Goal: Task Accomplishment & Management: Use online tool/utility

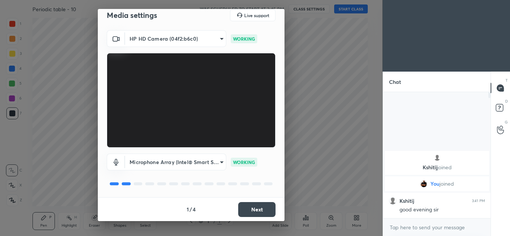
scroll to position [9, 0]
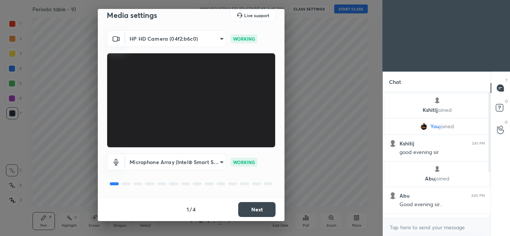
click at [256, 209] on button "Next" at bounding box center [256, 209] width 37 height 15
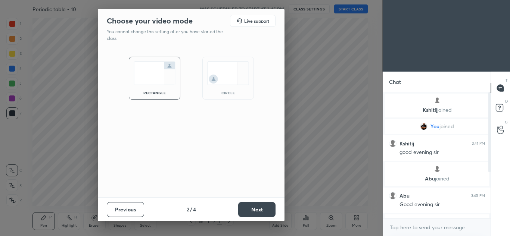
click at [259, 204] on button "Next" at bounding box center [256, 209] width 37 height 15
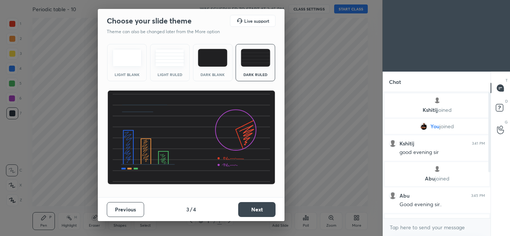
click at [260, 204] on button "Next" at bounding box center [256, 209] width 37 height 15
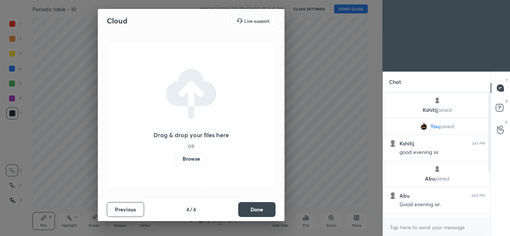
click at [260, 207] on button "Done" at bounding box center [256, 209] width 37 height 15
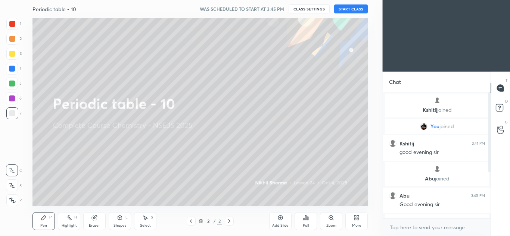
click at [349, 8] on button "START CLASS" at bounding box center [351, 8] width 34 height 9
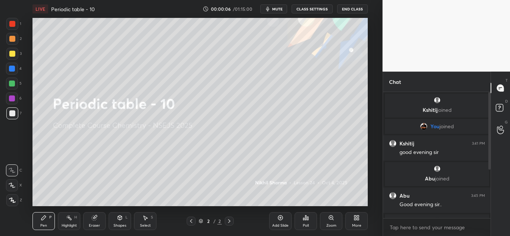
click at [17, 198] on div at bounding box center [12, 201] width 12 height 12
click at [285, 224] on div "Add Slide" at bounding box center [280, 226] width 16 height 4
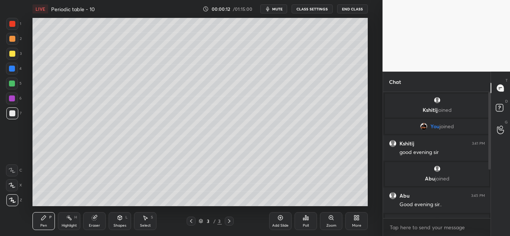
click at [357, 221] on div "More" at bounding box center [357, 222] width 22 height 18
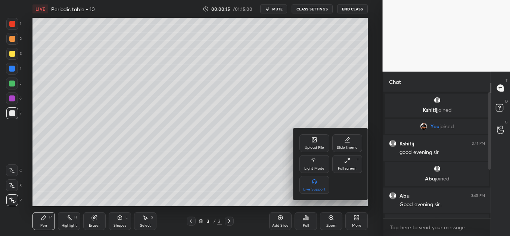
click at [347, 142] on icon at bounding box center [347, 140] width 6 height 6
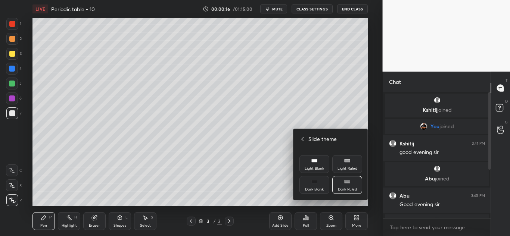
click at [314, 185] on div "Dark Blank" at bounding box center [315, 185] width 30 height 18
click at [238, 160] on div at bounding box center [255, 118] width 510 height 236
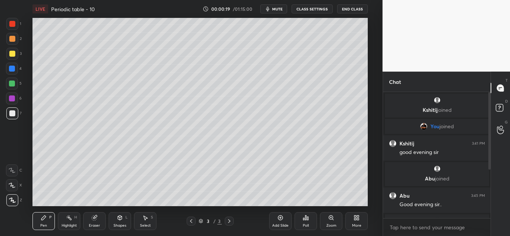
click at [278, 220] on icon at bounding box center [281, 218] width 6 height 6
click at [14, 54] on div at bounding box center [12, 54] width 6 height 6
click at [14, 120] on div "7" at bounding box center [13, 115] width 15 height 15
click at [15, 52] on div at bounding box center [12, 54] width 6 height 6
click at [14, 113] on div at bounding box center [12, 114] width 6 height 6
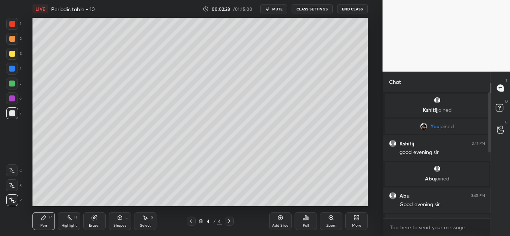
click at [145, 220] on icon at bounding box center [145, 218] width 6 height 6
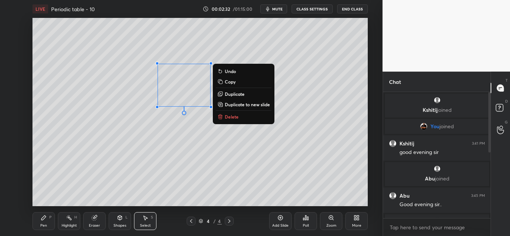
click at [231, 117] on p "Delete" at bounding box center [232, 117] width 14 height 6
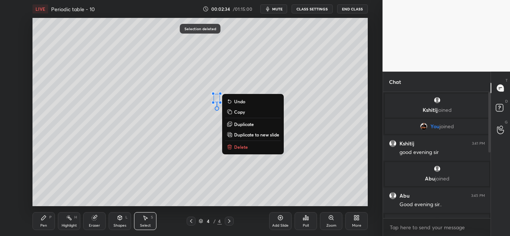
click at [238, 142] on div "0 ° Undo Copy Duplicate Duplicate to new slide Delete" at bounding box center [200, 112] width 335 height 189
click at [235, 145] on p "Delete" at bounding box center [241, 147] width 14 height 6
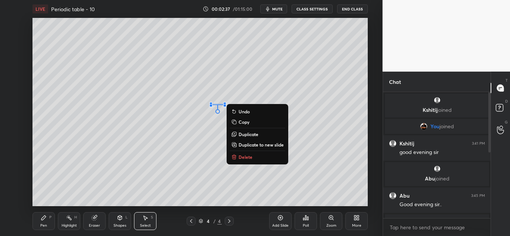
click at [236, 151] on div "0 ° Undo Copy Duplicate Duplicate to new slide Delete" at bounding box center [200, 112] width 335 height 189
click at [237, 156] on icon at bounding box center [234, 157] width 6 height 6
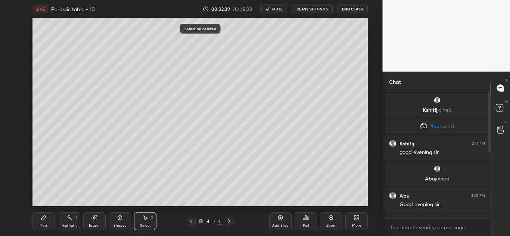
click at [48, 220] on div "Pen P" at bounding box center [44, 222] width 22 height 18
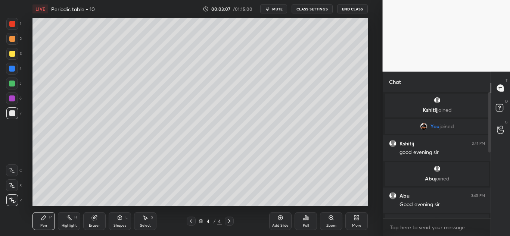
click at [144, 220] on icon at bounding box center [145, 218] width 6 height 6
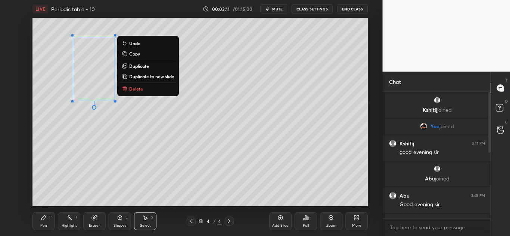
click at [150, 91] on button "Delete" at bounding box center [148, 88] width 56 height 9
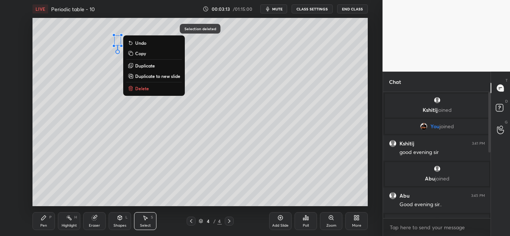
click at [157, 89] on button "Delete" at bounding box center [154, 88] width 56 height 9
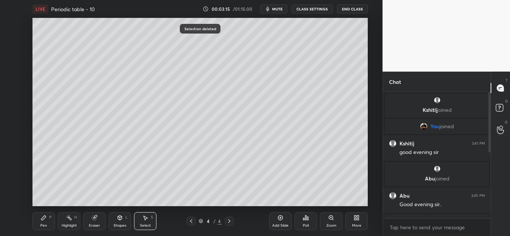
click at [46, 224] on div "Pen" at bounding box center [43, 226] width 7 height 4
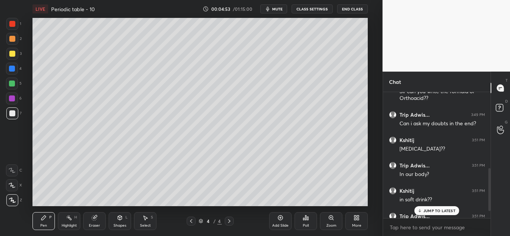
scroll to position [246, 0]
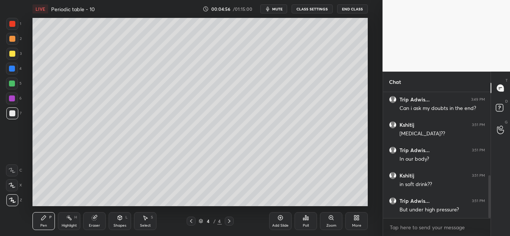
click at [14, 55] on div at bounding box center [12, 54] width 6 height 6
click at [276, 219] on div "Add Slide" at bounding box center [280, 222] width 22 height 18
click at [13, 114] on div at bounding box center [12, 114] width 6 height 6
click at [18, 28] on div "1" at bounding box center [13, 24] width 15 height 12
click at [12, 113] on div at bounding box center [12, 114] width 6 height 6
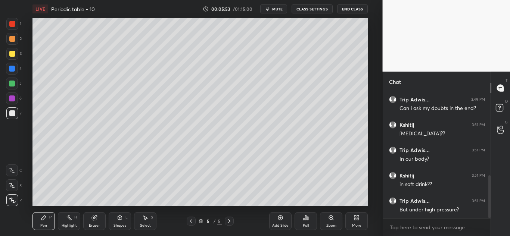
click at [15, 54] on div at bounding box center [12, 54] width 6 height 6
click at [7, 112] on div at bounding box center [12, 114] width 12 height 12
click at [14, 70] on div at bounding box center [12, 69] width 6 height 6
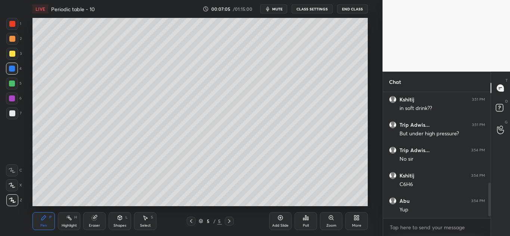
scroll to position [347, 0]
click at [14, 53] on div at bounding box center [12, 54] width 6 height 6
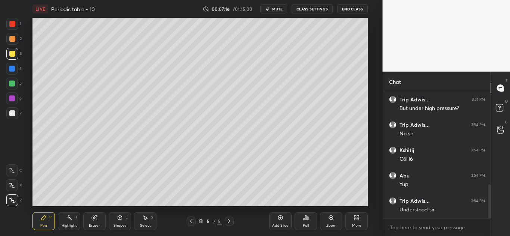
click at [15, 84] on div at bounding box center [12, 84] width 12 height 12
click at [335, 201] on div "Add Slide Poll Zoom More" at bounding box center [318, 222] width 99 height 42
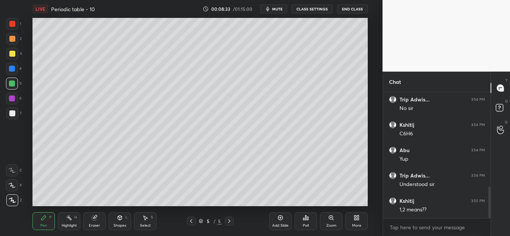
click at [148, 219] on icon at bounding box center [146, 218] width 4 height 4
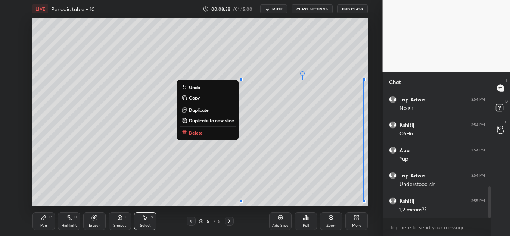
click at [218, 134] on button "Delete" at bounding box center [208, 133] width 56 height 9
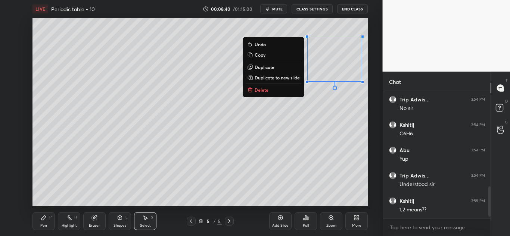
scroll to position [398, 0]
click at [281, 90] on button "Delete" at bounding box center [274, 90] width 56 height 9
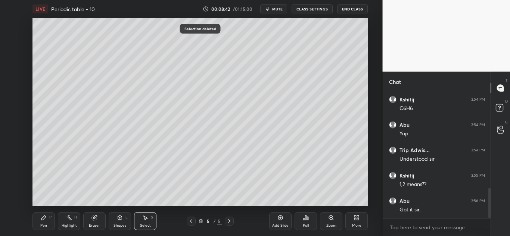
scroll to position [430, 0]
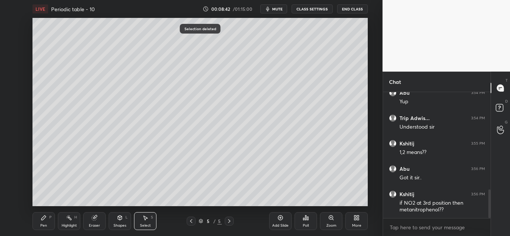
click at [41, 220] on icon at bounding box center [44, 218] width 6 height 6
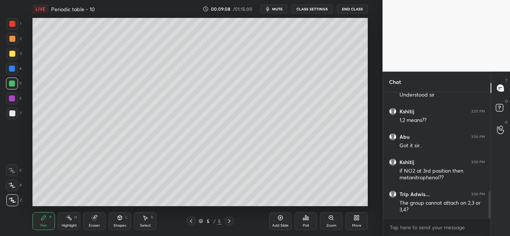
scroll to position [470, 0]
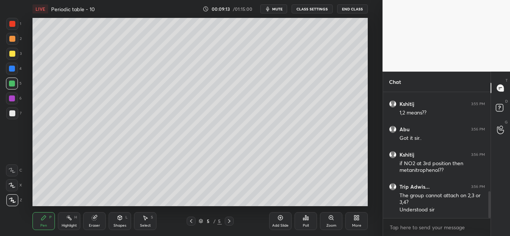
click at [14, 26] on div at bounding box center [12, 24] width 6 height 6
click at [11, 115] on div at bounding box center [12, 114] width 6 height 6
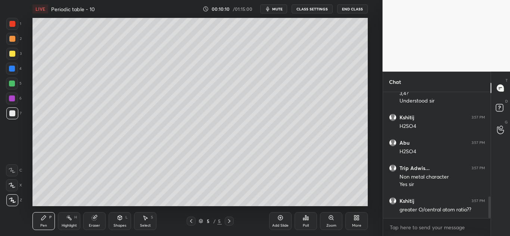
scroll to position [604, 0]
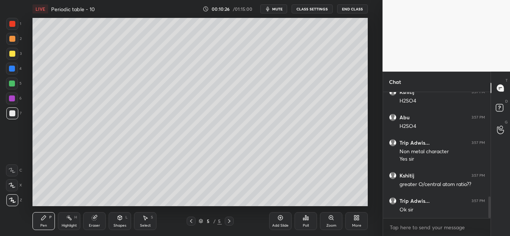
click at [16, 53] on div at bounding box center [12, 54] width 12 height 12
click at [15, 112] on div at bounding box center [12, 114] width 6 height 6
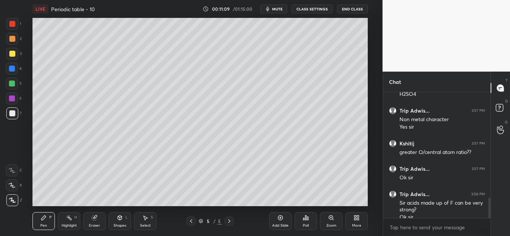
scroll to position [644, 0]
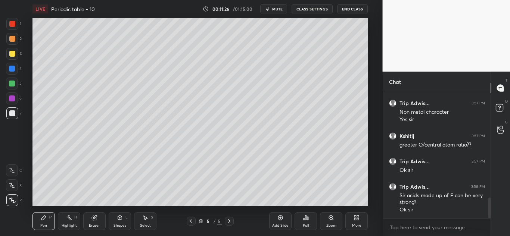
click at [14, 68] on div at bounding box center [12, 69] width 6 height 6
click at [13, 115] on div at bounding box center [12, 114] width 6 height 6
click at [11, 54] on div at bounding box center [12, 54] width 6 height 6
click at [277, 218] on div "Add Slide" at bounding box center [280, 222] width 22 height 18
click at [16, 112] on div at bounding box center [12, 114] width 12 height 12
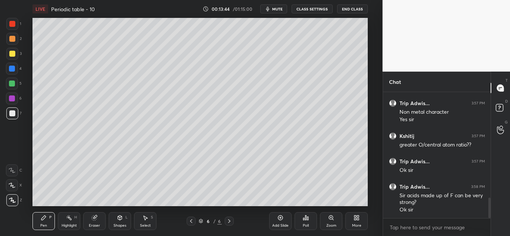
click at [16, 69] on div at bounding box center [12, 69] width 12 height 12
click at [14, 56] on div at bounding box center [12, 54] width 6 height 6
click at [14, 110] on div at bounding box center [12, 114] width 12 height 12
click at [16, 56] on div at bounding box center [12, 54] width 12 height 12
click at [14, 115] on div at bounding box center [12, 114] width 6 height 6
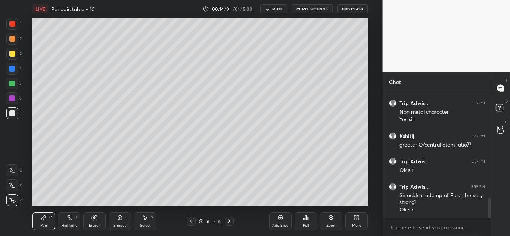
click at [10, 23] on div at bounding box center [12, 24] width 6 height 6
click at [15, 118] on div at bounding box center [12, 114] width 12 height 12
click at [12, 53] on div at bounding box center [12, 54] width 6 height 6
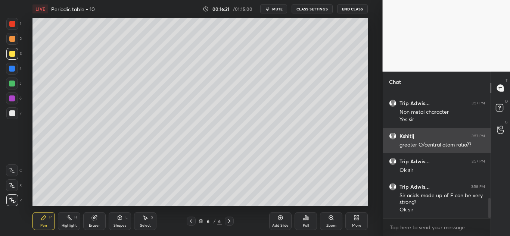
scroll to position [670, 0]
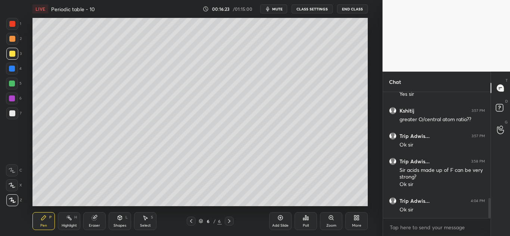
click at [279, 220] on icon at bounding box center [281, 218] width 6 height 6
click at [15, 27] on div at bounding box center [12, 24] width 12 height 12
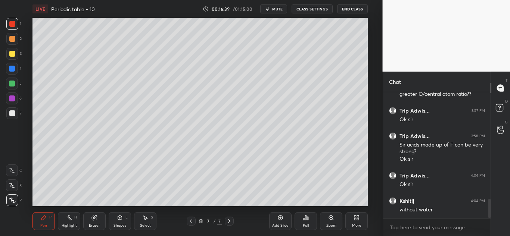
click at [12, 115] on div at bounding box center [12, 114] width 6 height 6
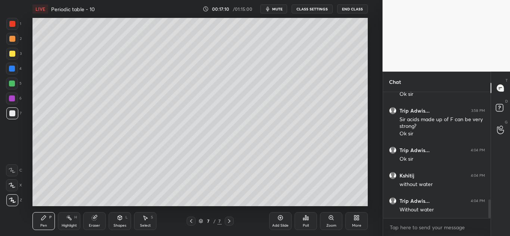
click at [99, 219] on div "Eraser" at bounding box center [94, 222] width 22 height 18
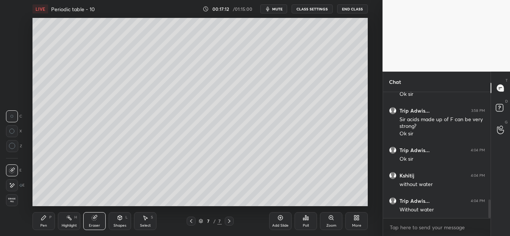
click at [43, 226] on div "Pen" at bounding box center [43, 226] width 7 height 4
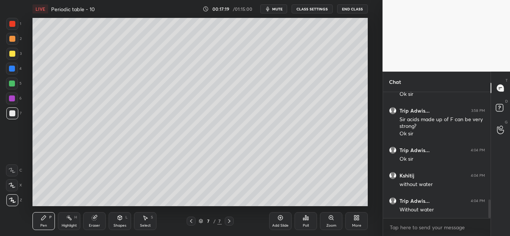
click at [9, 54] on div at bounding box center [12, 54] width 12 height 12
click at [13, 118] on div at bounding box center [12, 114] width 12 height 12
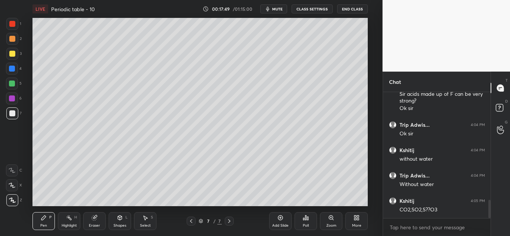
click at [11, 58] on div at bounding box center [12, 54] width 12 height 12
click at [13, 115] on div at bounding box center [12, 114] width 6 height 6
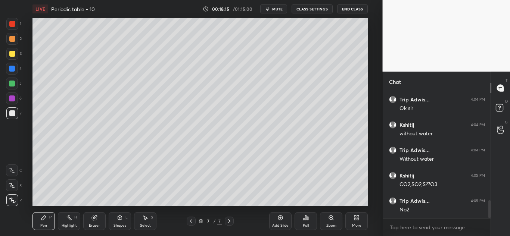
scroll to position [797, 0]
click at [11, 54] on div at bounding box center [12, 54] width 6 height 6
click at [11, 117] on div at bounding box center [12, 114] width 12 height 12
click at [16, 58] on div at bounding box center [12, 54] width 12 height 12
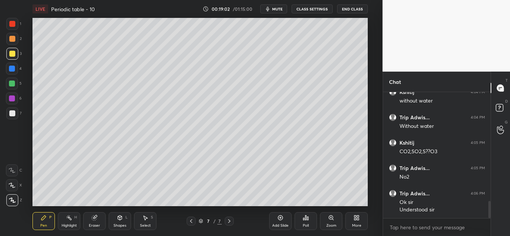
click at [9, 115] on div at bounding box center [12, 114] width 6 height 6
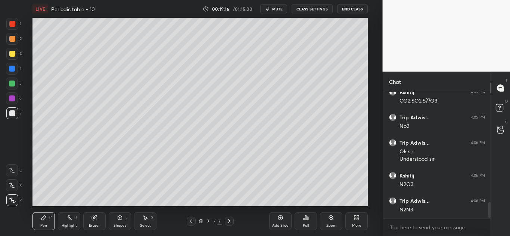
scroll to position [880, 0]
click at [278, 219] on icon at bounding box center [281, 218] width 6 height 6
click at [15, 55] on div at bounding box center [12, 54] width 6 height 6
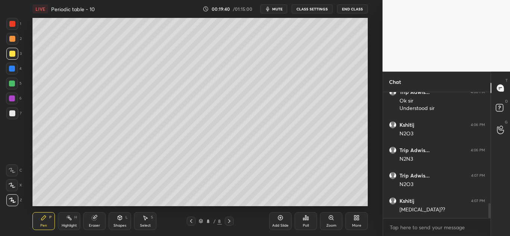
scroll to position [931, 0]
click at [16, 115] on div at bounding box center [12, 114] width 12 height 12
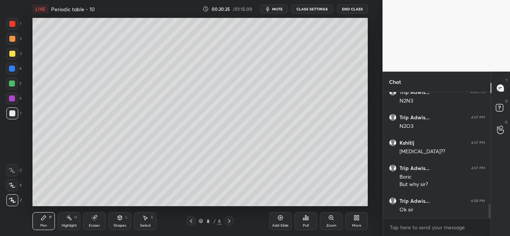
scroll to position [989, 0]
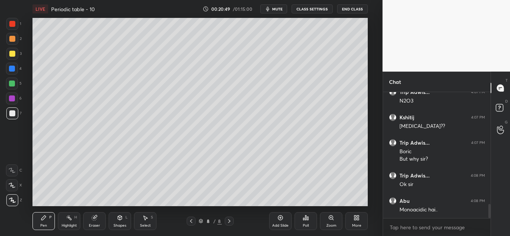
click at [14, 55] on div at bounding box center [12, 54] width 6 height 6
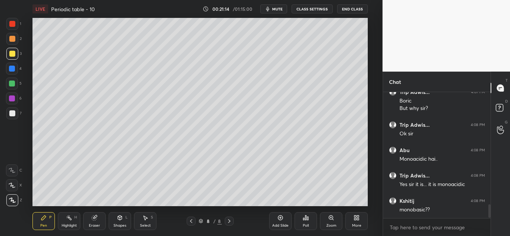
scroll to position [1066, 0]
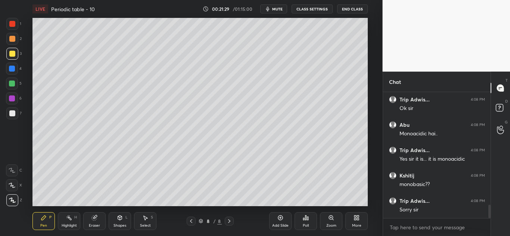
click at [12, 116] on div at bounding box center [12, 114] width 6 height 6
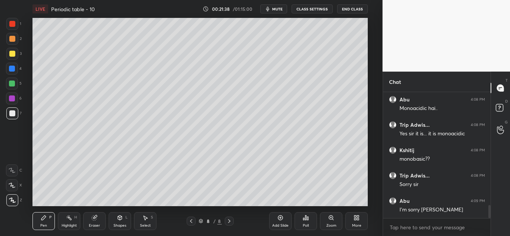
click at [15, 55] on div at bounding box center [12, 54] width 6 height 6
click at [15, 112] on div at bounding box center [12, 114] width 6 height 6
click at [280, 220] on icon at bounding box center [280, 218] width 5 height 5
click at [12, 55] on div at bounding box center [12, 54] width 6 height 6
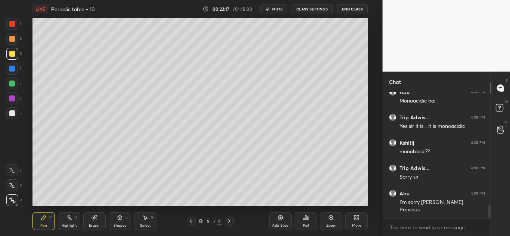
click at [191, 224] on icon at bounding box center [191, 222] width 6 height 6
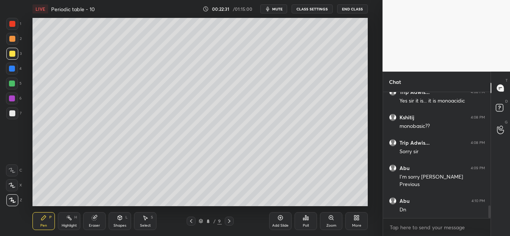
click at [231, 222] on icon at bounding box center [229, 222] width 6 height 6
click at [93, 223] on div "Eraser" at bounding box center [94, 222] width 22 height 18
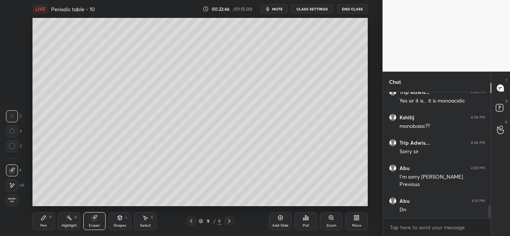
click at [47, 223] on div "Pen P" at bounding box center [44, 222] width 22 height 18
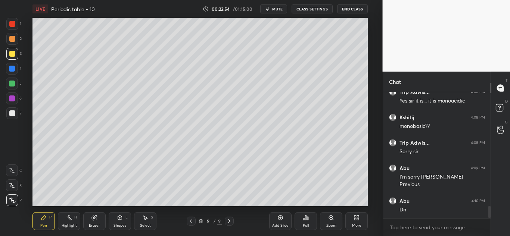
scroll to position [1149, 0]
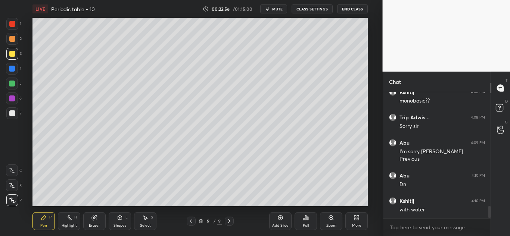
click at [13, 115] on div at bounding box center [12, 114] width 6 height 6
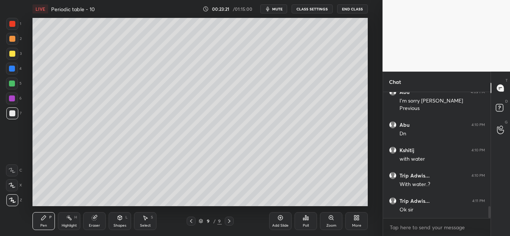
scroll to position [1225, 0]
click at [13, 28] on div at bounding box center [12, 24] width 12 height 12
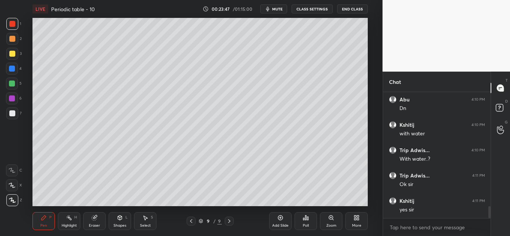
click at [10, 117] on div at bounding box center [12, 114] width 12 height 12
click at [96, 221] on icon at bounding box center [95, 218] width 6 height 6
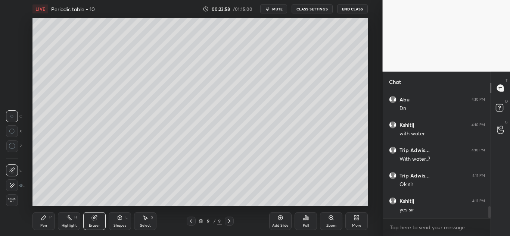
click at [47, 217] on div "Pen P" at bounding box center [44, 222] width 22 height 18
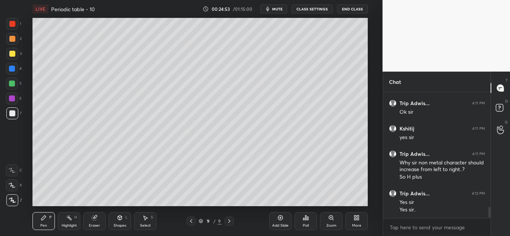
scroll to position [1323, 0]
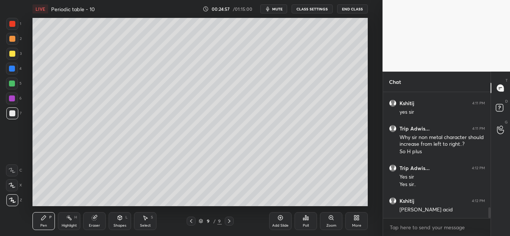
click at [145, 219] on icon at bounding box center [146, 218] width 4 height 4
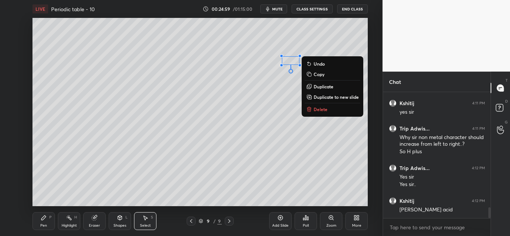
click at [316, 109] on p "Delete" at bounding box center [321, 109] width 14 height 6
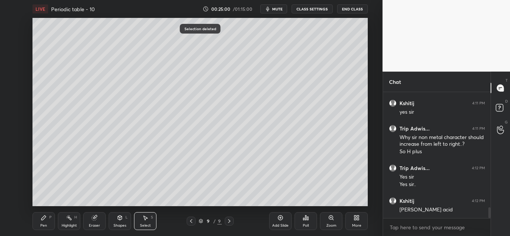
click at [40, 219] on div "Pen P" at bounding box center [44, 222] width 22 height 18
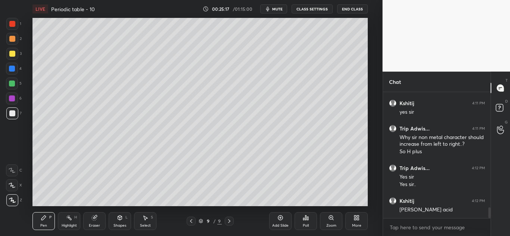
scroll to position [1349, 0]
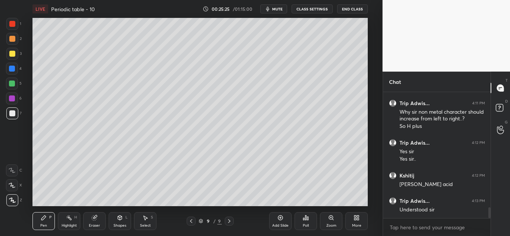
click at [14, 52] on div at bounding box center [12, 54] width 6 height 6
click at [13, 116] on div at bounding box center [12, 114] width 6 height 6
click at [18, 25] on div at bounding box center [12, 24] width 12 height 12
click at [13, 67] on div at bounding box center [12, 69] width 6 height 6
click at [13, 84] on div at bounding box center [12, 84] width 6 height 6
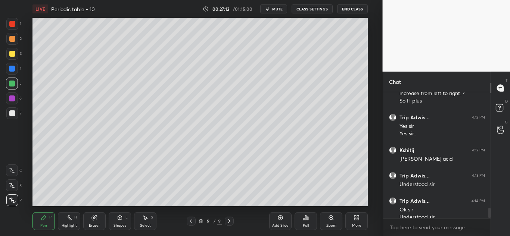
scroll to position [1382, 0]
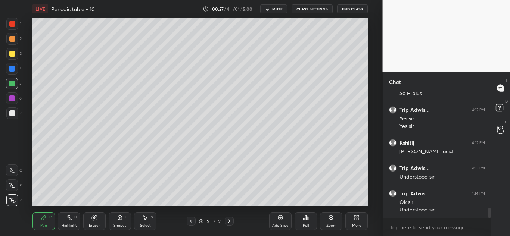
click at [276, 222] on div "Add Slide" at bounding box center [280, 222] width 22 height 18
click at [14, 24] on div at bounding box center [12, 24] width 6 height 6
click at [12, 115] on div at bounding box center [12, 114] width 6 height 6
click at [16, 53] on div at bounding box center [12, 54] width 12 height 12
click at [16, 112] on div at bounding box center [12, 114] width 12 height 12
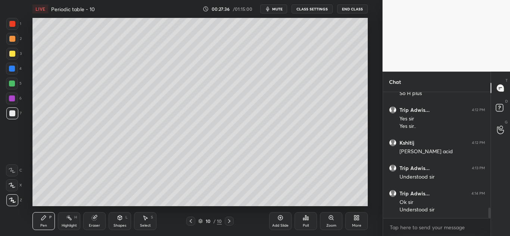
click at [15, 68] on div at bounding box center [12, 69] width 6 height 6
click at [7, 112] on div at bounding box center [12, 114] width 12 height 12
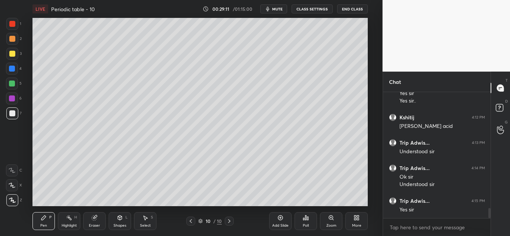
scroll to position [1432, 0]
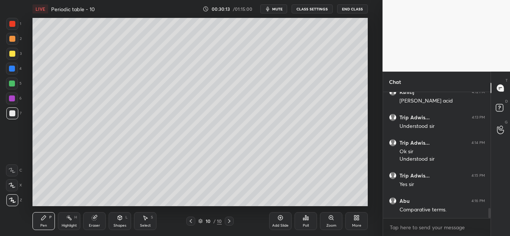
click at [142, 216] on div "Select S" at bounding box center [145, 222] width 22 height 18
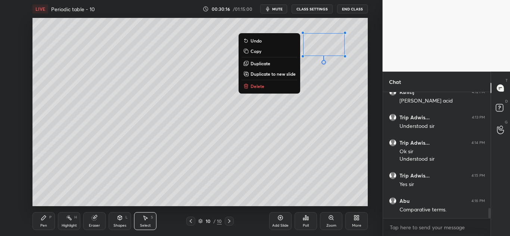
click at [280, 85] on button "Delete" at bounding box center [270, 86] width 56 height 9
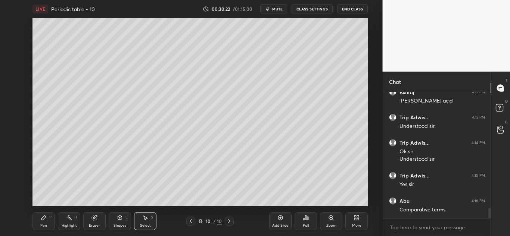
click at [39, 216] on div "Pen P" at bounding box center [44, 222] width 22 height 18
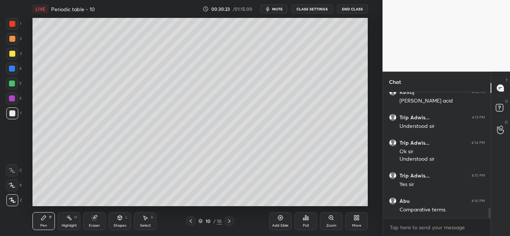
click at [278, 218] on icon at bounding box center [281, 218] width 6 height 6
click at [12, 52] on div at bounding box center [12, 54] width 6 height 6
click at [15, 20] on div at bounding box center [12, 24] width 12 height 12
click at [8, 114] on div at bounding box center [12, 114] width 12 height 12
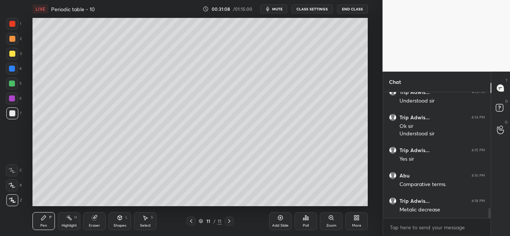
click at [16, 27] on div at bounding box center [12, 24] width 12 height 12
click at [12, 115] on div at bounding box center [12, 114] width 6 height 6
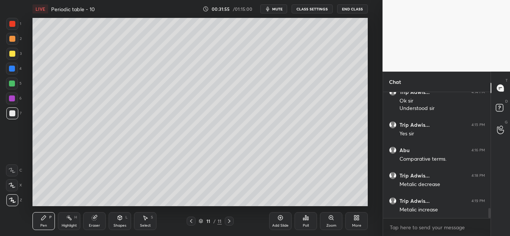
scroll to position [1491, 0]
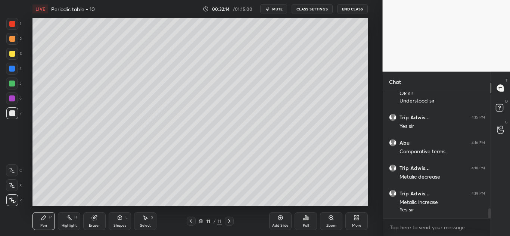
click at [19, 58] on div "3" at bounding box center [13, 54] width 15 height 12
click at [12, 115] on div at bounding box center [12, 114] width 6 height 6
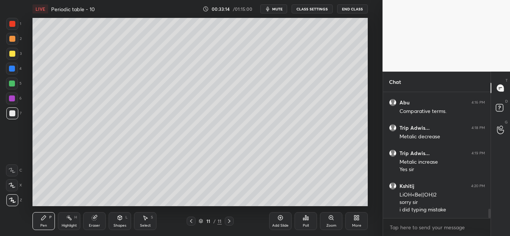
scroll to position [1556, 0]
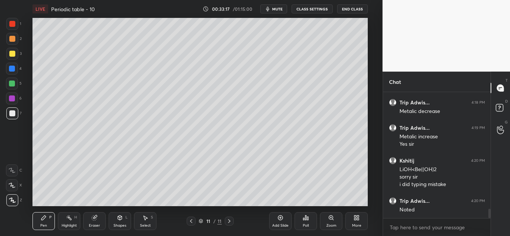
click at [279, 217] on icon at bounding box center [280, 218] width 5 height 5
click at [14, 52] on div at bounding box center [12, 54] width 6 height 6
click at [8, 115] on div at bounding box center [12, 114] width 12 height 12
click at [13, 26] on div at bounding box center [12, 24] width 6 height 6
click at [17, 115] on div at bounding box center [12, 114] width 12 height 12
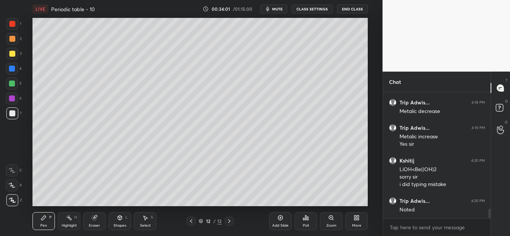
click at [9, 30] on div at bounding box center [12, 24] width 12 height 12
click at [15, 113] on div at bounding box center [12, 114] width 6 height 6
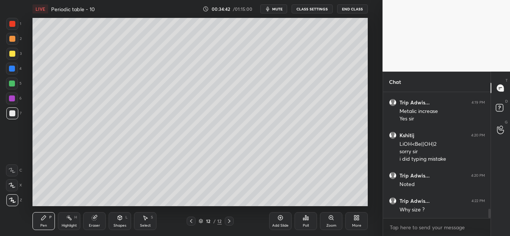
click at [13, 54] on div at bounding box center [12, 54] width 6 height 6
click at [13, 111] on div at bounding box center [12, 114] width 6 height 6
click at [15, 53] on div at bounding box center [12, 54] width 12 height 12
click at [10, 116] on div at bounding box center [12, 114] width 6 height 6
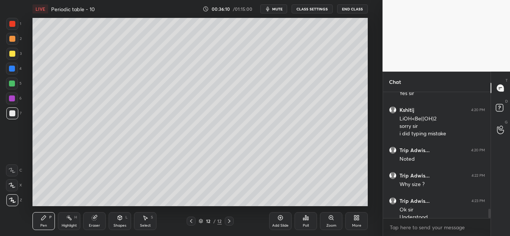
scroll to position [1615, 0]
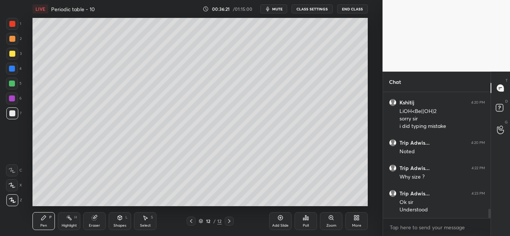
click at [283, 221] on icon at bounding box center [281, 218] width 6 height 6
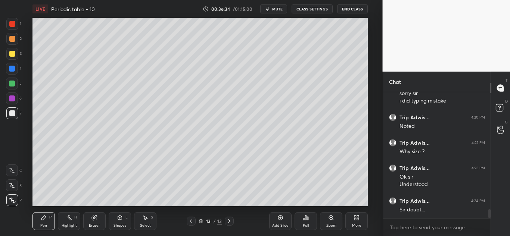
click at [12, 23] on div at bounding box center [12, 24] width 6 height 6
click at [15, 51] on div at bounding box center [12, 54] width 12 height 12
click at [12, 113] on div at bounding box center [12, 114] width 6 height 6
click at [97, 219] on icon at bounding box center [95, 218] width 6 height 6
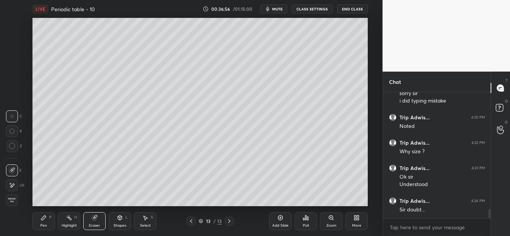
click at [46, 216] on icon at bounding box center [44, 218] width 6 height 6
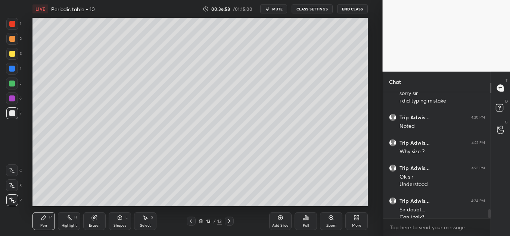
scroll to position [1648, 0]
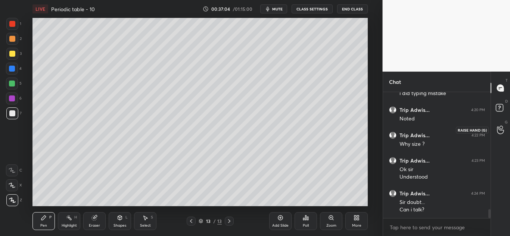
click at [503, 131] on icon at bounding box center [500, 130] width 7 height 9
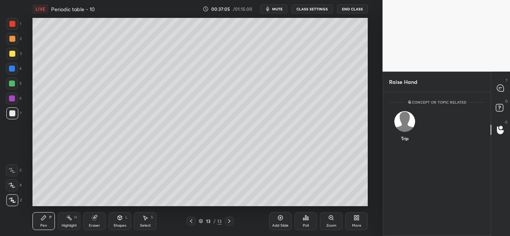
scroll to position [142, 105]
click at [404, 127] on div "Trip" at bounding box center [405, 127] width 32 height 43
click at [411, 143] on button "INVITE" at bounding box center [405, 144] width 25 height 10
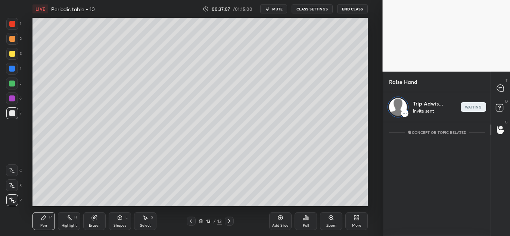
scroll to position [112, 105]
click at [497, 105] on rect at bounding box center [499, 108] width 7 height 7
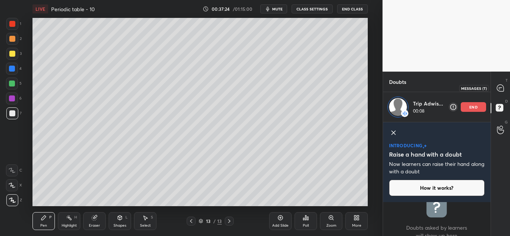
click at [500, 86] on icon at bounding box center [500, 88] width 7 height 7
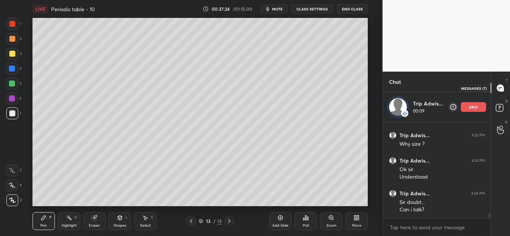
scroll to position [94, 105]
click at [146, 220] on icon at bounding box center [145, 218] width 6 height 6
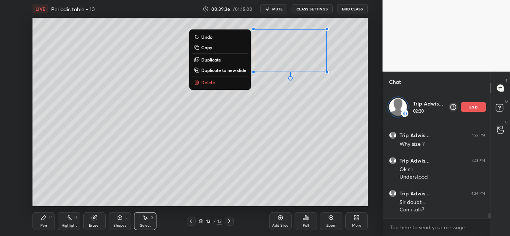
click at [230, 86] on button "Delete" at bounding box center [220, 82] width 56 height 9
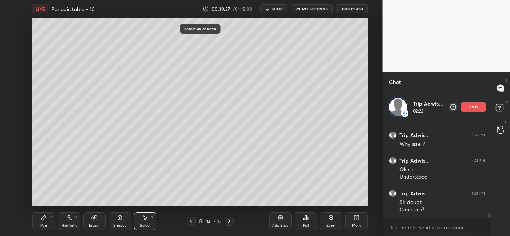
click at [42, 219] on icon at bounding box center [43, 218] width 4 height 4
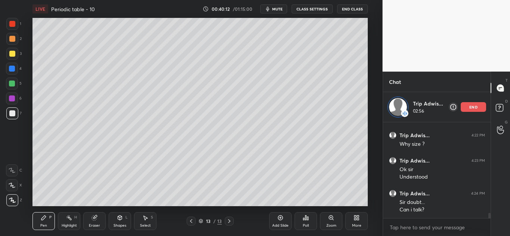
click at [13, 117] on div at bounding box center [12, 114] width 12 height 12
click at [15, 55] on div at bounding box center [12, 54] width 6 height 6
click at [13, 73] on div at bounding box center [12, 69] width 12 height 12
click at [14, 57] on div at bounding box center [12, 54] width 12 height 12
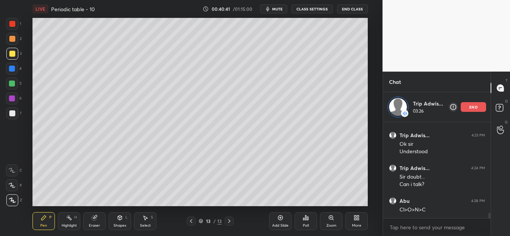
click at [17, 118] on div at bounding box center [12, 114] width 12 height 12
click at [14, 54] on div at bounding box center [12, 54] width 6 height 6
click at [146, 222] on div "Select S" at bounding box center [145, 222] width 22 height 18
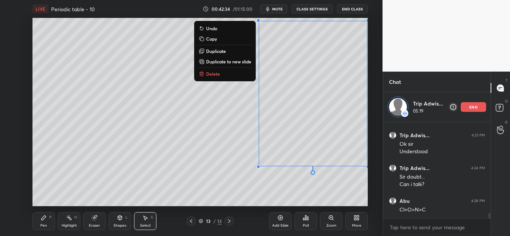
click at [219, 74] on button "Delete" at bounding box center [225, 73] width 56 height 9
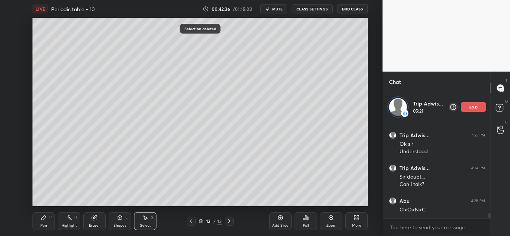
click at [48, 221] on div "Pen P" at bounding box center [44, 222] width 22 height 18
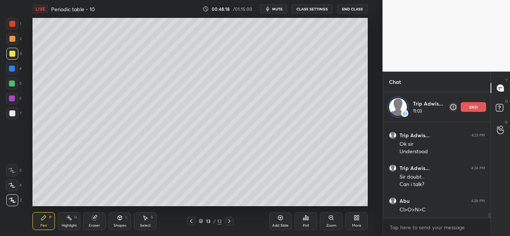
click at [144, 222] on div "Select S" at bounding box center [145, 222] width 22 height 18
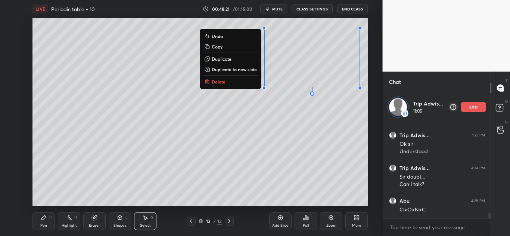
click at [245, 85] on button "Delete" at bounding box center [231, 81] width 56 height 9
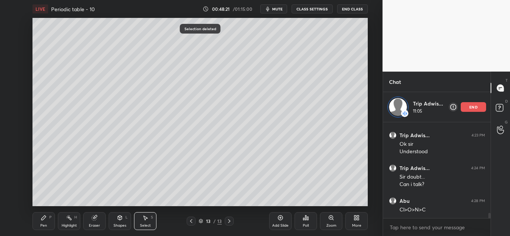
scroll to position [1673, 0]
click at [49, 220] on div "Pen P" at bounding box center [44, 222] width 22 height 18
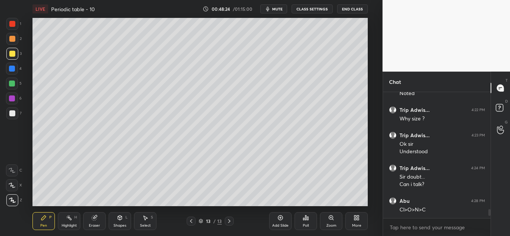
click at [14, 113] on div at bounding box center [12, 114] width 6 height 6
click at [14, 56] on div at bounding box center [12, 54] width 6 height 6
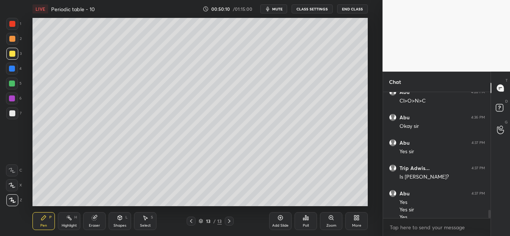
scroll to position [1790, 0]
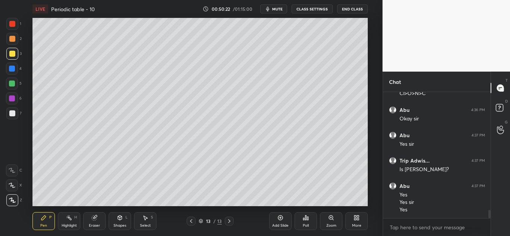
click at [18, 118] on div "7" at bounding box center [13, 114] width 15 height 12
click at [11, 88] on div at bounding box center [12, 84] width 12 height 12
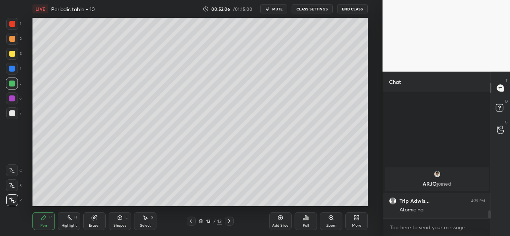
scroll to position [1438, 0]
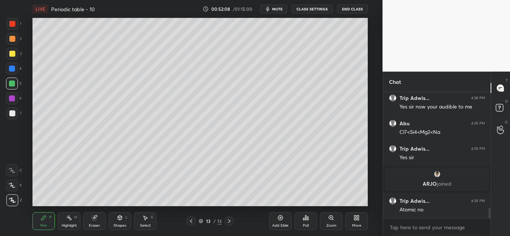
click at [9, 115] on div at bounding box center [12, 114] width 12 height 12
click at [14, 56] on div at bounding box center [12, 54] width 6 height 6
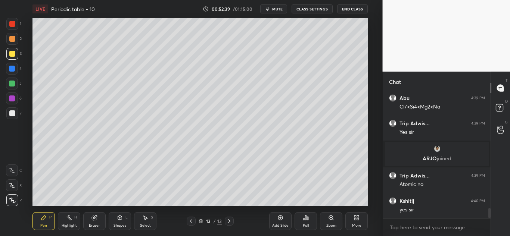
click at [279, 218] on icon at bounding box center [280, 218] width 2 height 2
click at [14, 26] on div at bounding box center [12, 24] width 6 height 6
click at [17, 51] on div at bounding box center [12, 54] width 12 height 12
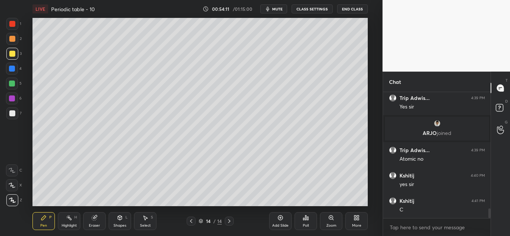
click at [12, 117] on div at bounding box center [12, 114] width 12 height 12
click at [10, 116] on div at bounding box center [12, 114] width 6 height 6
click at [12, 113] on div at bounding box center [12, 114] width 6 height 6
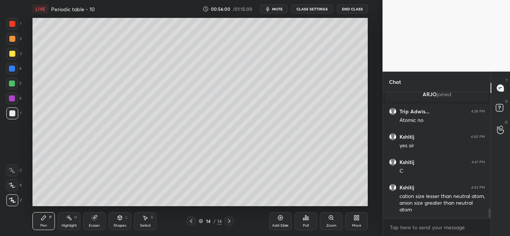
click at [14, 69] on div at bounding box center [12, 69] width 6 height 6
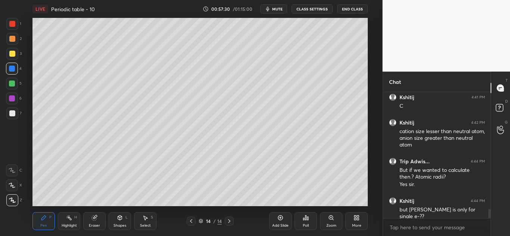
scroll to position [1618, 0]
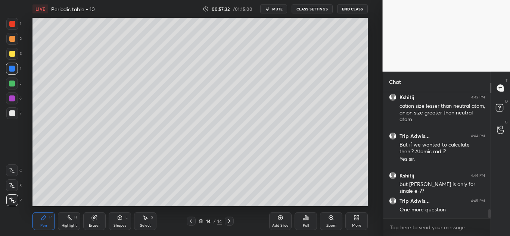
click at [284, 221] on div "Add Slide" at bounding box center [280, 222] width 22 height 18
click at [16, 52] on div at bounding box center [12, 54] width 12 height 12
click at [13, 115] on div at bounding box center [12, 114] width 6 height 6
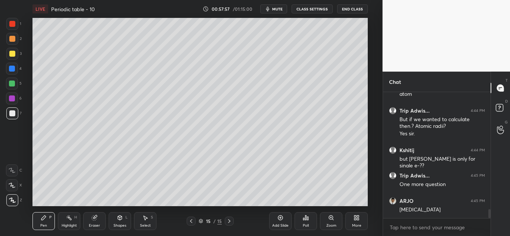
scroll to position [1651, 0]
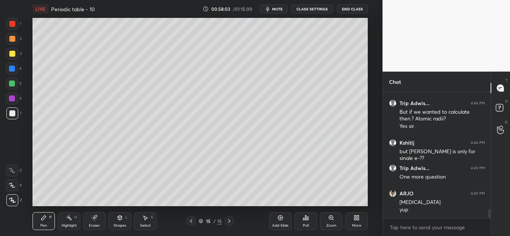
click at [15, 66] on div at bounding box center [12, 69] width 6 height 6
click at [95, 225] on div "Eraser" at bounding box center [94, 226] width 11 height 4
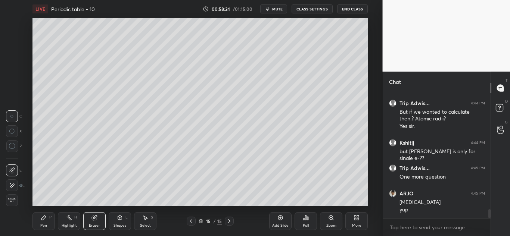
click at [47, 222] on div "Pen P" at bounding box center [44, 222] width 22 height 18
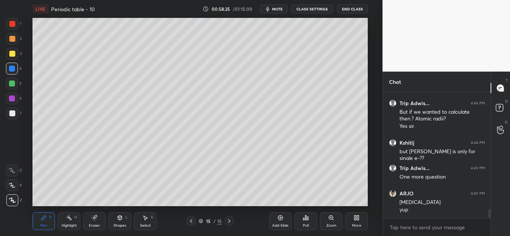
click at [13, 56] on div at bounding box center [12, 54] width 6 height 6
click at [12, 113] on div at bounding box center [12, 114] width 6 height 6
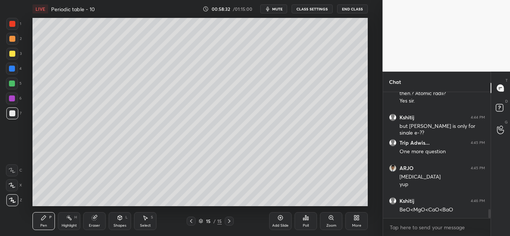
click at [16, 57] on div at bounding box center [12, 54] width 12 height 12
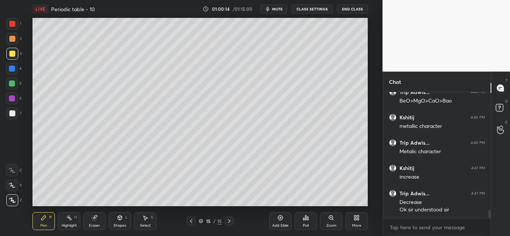
scroll to position [1836, 0]
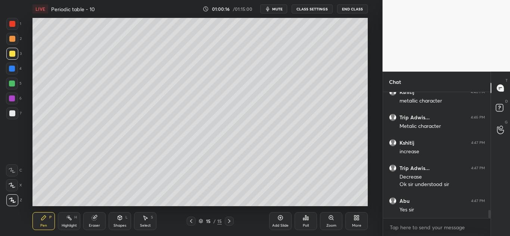
click at [281, 224] on div "Add Slide" at bounding box center [280, 226] width 16 height 4
click at [99, 224] on div "Eraser" at bounding box center [94, 226] width 11 height 4
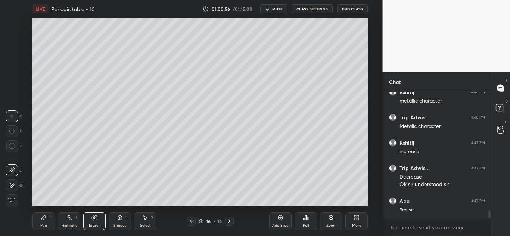
click at [45, 221] on icon at bounding box center [44, 218] width 6 height 6
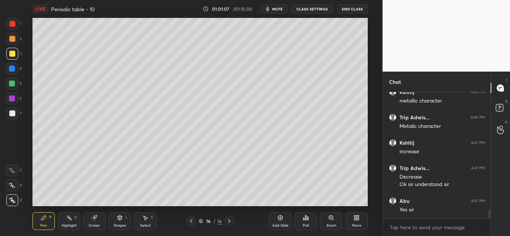
click at [13, 116] on div at bounding box center [12, 114] width 6 height 6
click at [15, 55] on div at bounding box center [12, 54] width 6 height 6
click at [15, 114] on div at bounding box center [12, 114] width 6 height 6
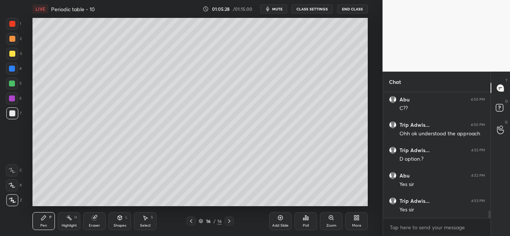
scroll to position [2021, 0]
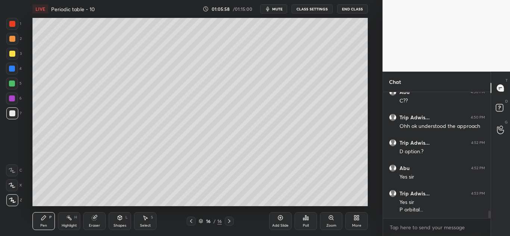
click at [281, 220] on icon at bounding box center [280, 218] width 5 height 5
click at [13, 54] on div at bounding box center [12, 54] width 6 height 6
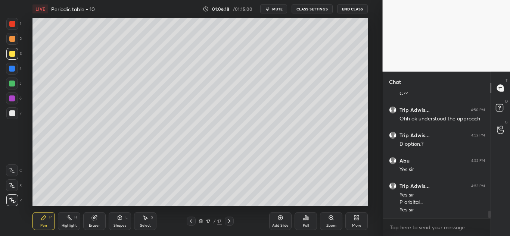
click at [13, 113] on div at bounding box center [12, 114] width 6 height 6
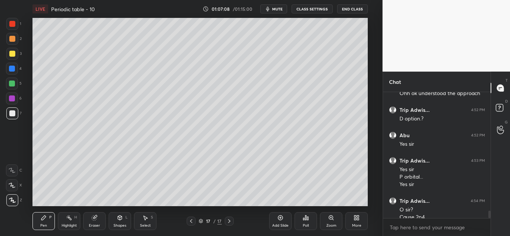
scroll to position [2062, 0]
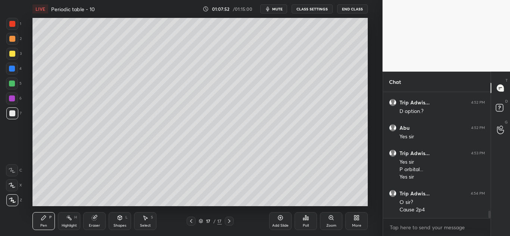
click at [13, 53] on div at bounding box center [12, 54] width 6 height 6
click at [16, 115] on div at bounding box center [12, 114] width 12 height 12
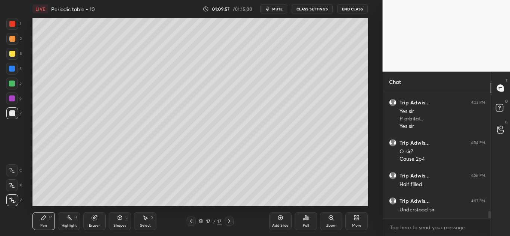
scroll to position [2138, 0]
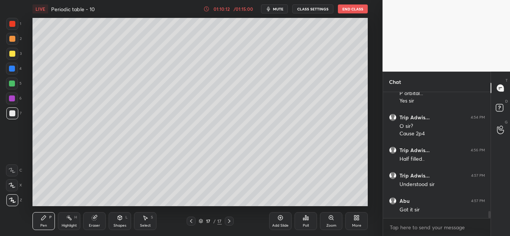
click at [280, 219] on icon at bounding box center [281, 218] width 6 height 6
click at [11, 54] on div at bounding box center [12, 54] width 6 height 6
click at [15, 115] on div at bounding box center [12, 114] width 12 height 12
click at [15, 83] on div at bounding box center [12, 84] width 6 height 6
click at [13, 116] on div at bounding box center [12, 114] width 6 height 6
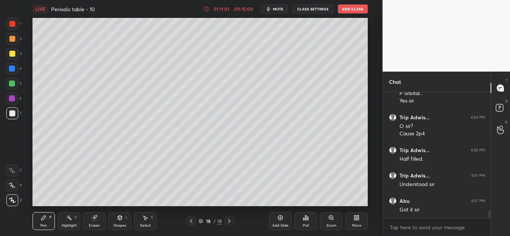
scroll to position [2163, 0]
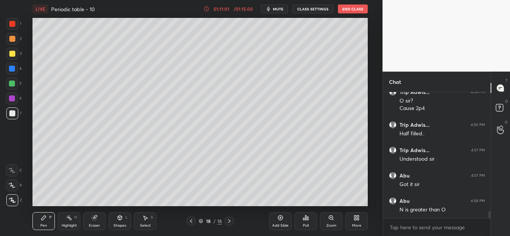
click at [18, 55] on div "3" at bounding box center [13, 54] width 15 height 12
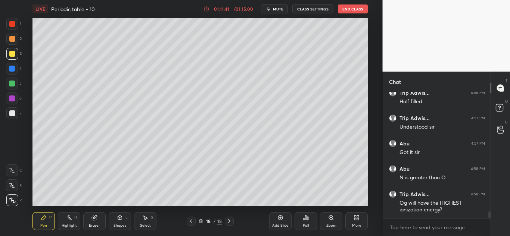
click at [13, 114] on div at bounding box center [12, 114] width 6 height 6
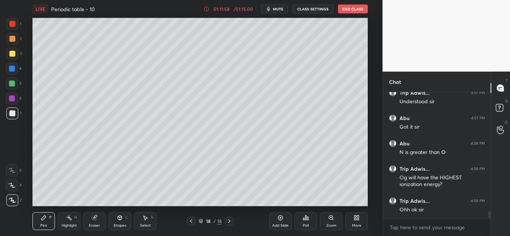
click at [8, 87] on div at bounding box center [12, 84] width 12 height 12
click at [12, 118] on div at bounding box center [12, 114] width 12 height 12
click at [13, 54] on div at bounding box center [12, 54] width 6 height 6
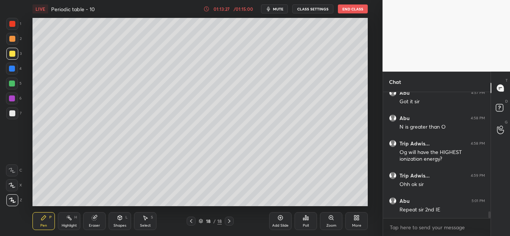
scroll to position [2272, 0]
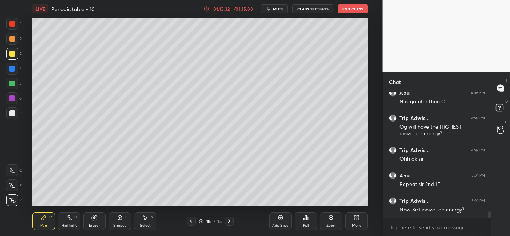
click at [12, 114] on div at bounding box center [12, 114] width 6 height 6
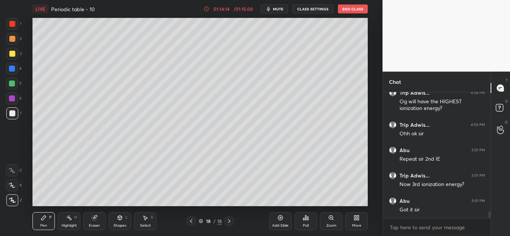
click at [17, 55] on div at bounding box center [12, 54] width 12 height 12
click at [21, 117] on div "7" at bounding box center [13, 114] width 15 height 12
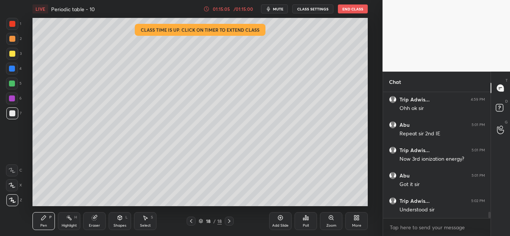
click at [231, 10] on div "01:15:05" at bounding box center [221, 9] width 21 height 4
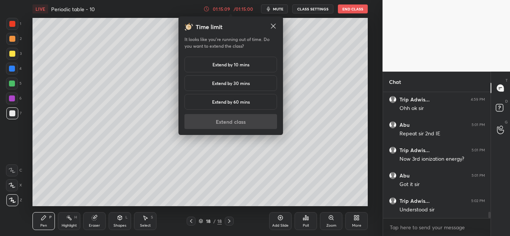
click at [236, 62] on h5 "Extend by 10 mins" at bounding box center [231, 64] width 37 height 7
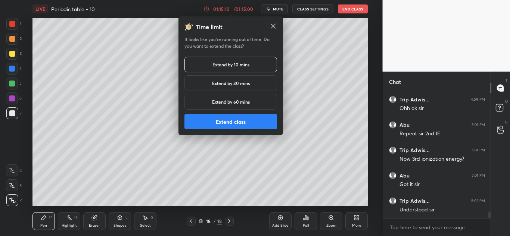
click at [242, 120] on button "Extend class" at bounding box center [231, 121] width 93 height 15
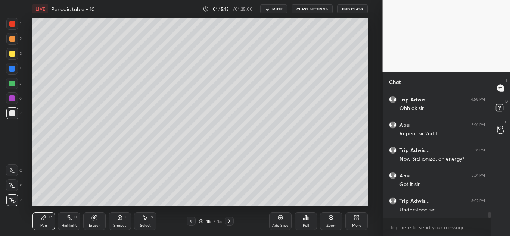
click at [14, 84] on div at bounding box center [12, 84] width 6 height 6
click at [15, 114] on div at bounding box center [12, 114] width 12 height 12
click at [9, 54] on div at bounding box center [12, 54] width 12 height 12
click at [15, 113] on div at bounding box center [12, 114] width 6 height 6
click at [16, 86] on div at bounding box center [12, 84] width 12 height 12
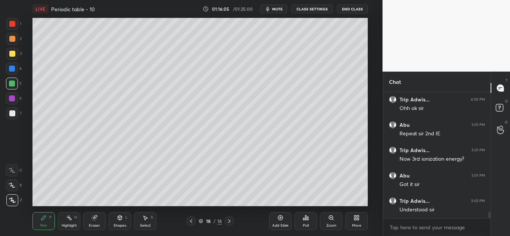
click at [13, 109] on div at bounding box center [12, 114] width 12 height 12
click at [93, 222] on div "Eraser" at bounding box center [94, 222] width 22 height 18
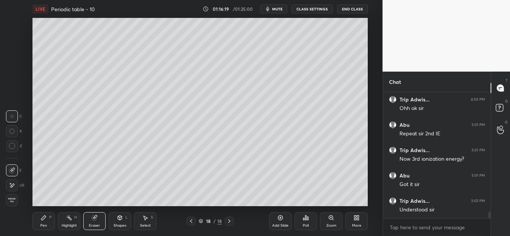
click at [50, 217] on div "P" at bounding box center [50, 218] width 2 height 4
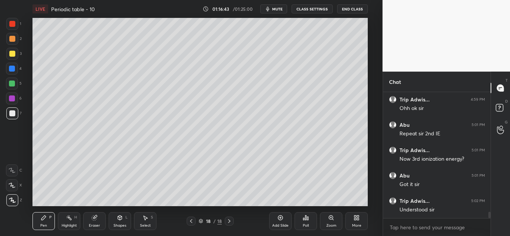
click at [12, 55] on div at bounding box center [12, 54] width 6 height 6
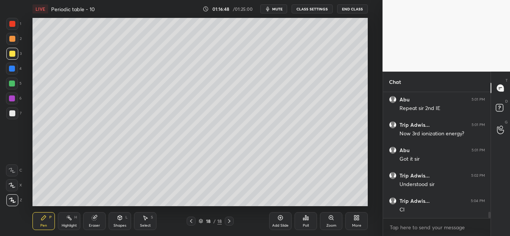
click at [12, 112] on div at bounding box center [12, 114] width 6 height 6
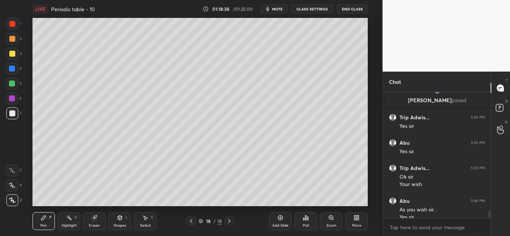
scroll to position [2159, 0]
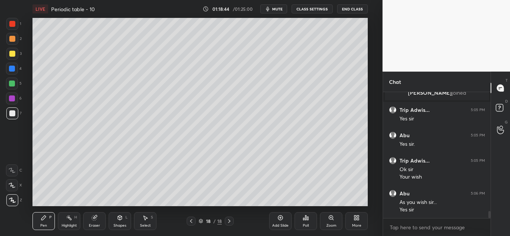
click at [350, 9] on button "End Class" at bounding box center [352, 8] width 31 height 9
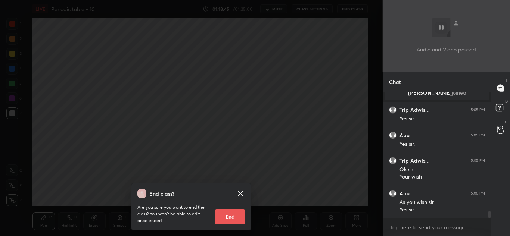
scroll to position [2167, 0]
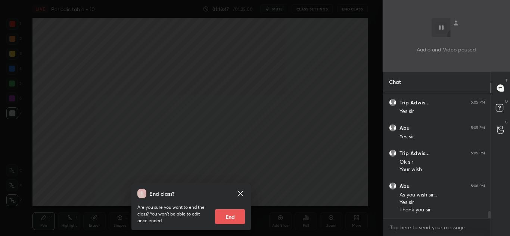
click at [231, 218] on button "End" at bounding box center [230, 217] width 30 height 15
type textarea "x"
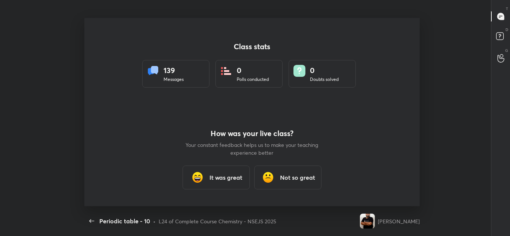
scroll to position [0, 0]
